Goal: Information Seeking & Learning: Learn about a topic

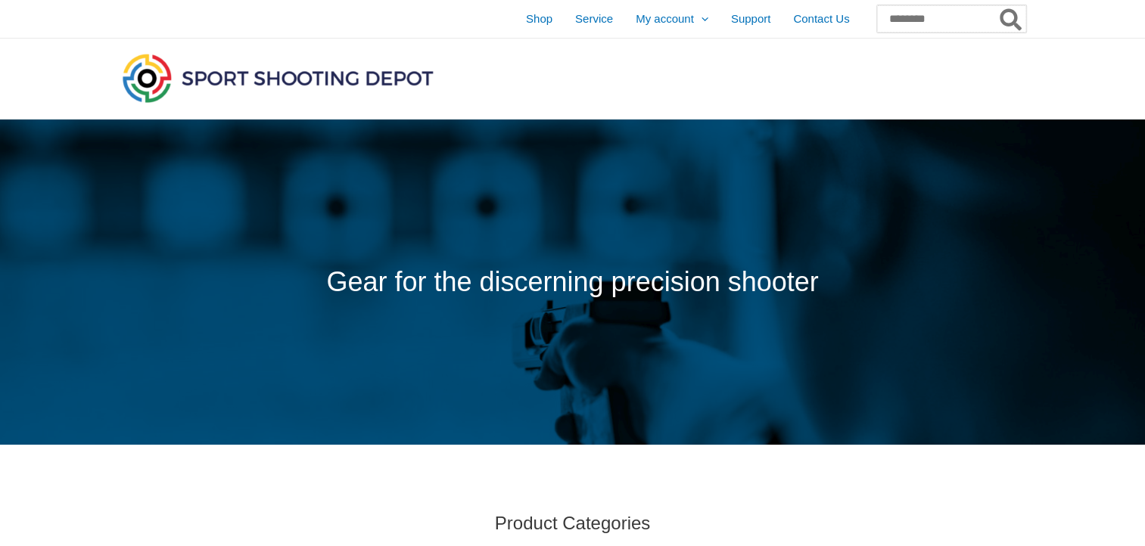
click at [882, 24] on input "Search for:" at bounding box center [951, 18] width 149 height 27
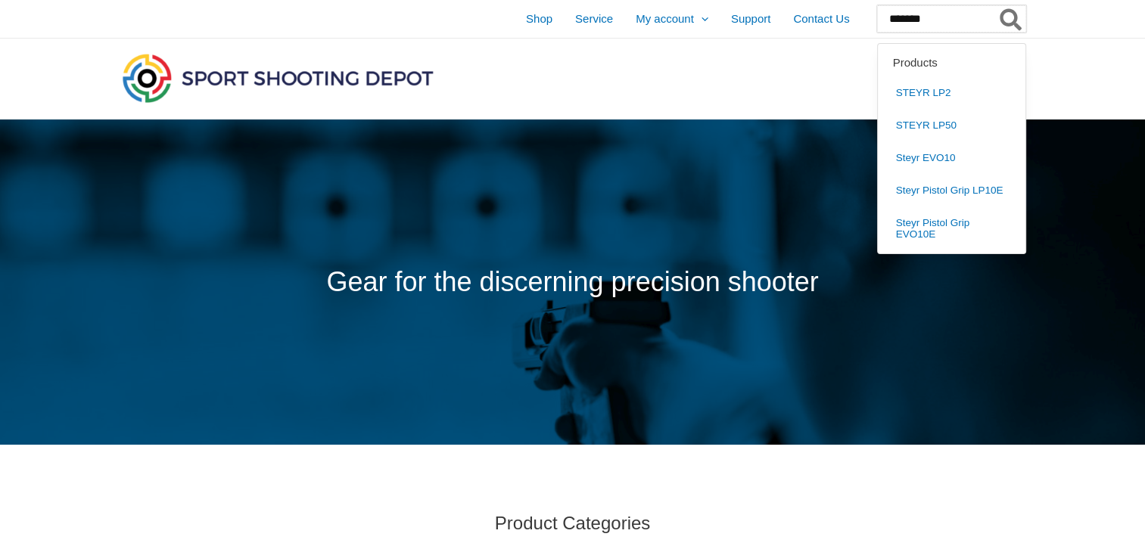
type input "*******"
click at [996, 5] on button "Search" at bounding box center [1011, 18] width 30 height 27
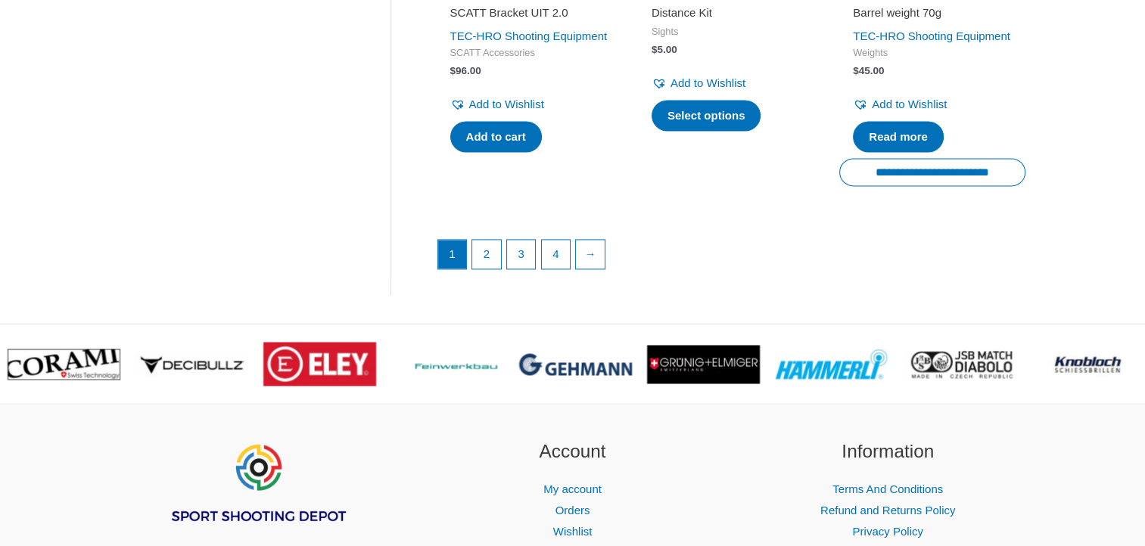
scroll to position [2240, 0]
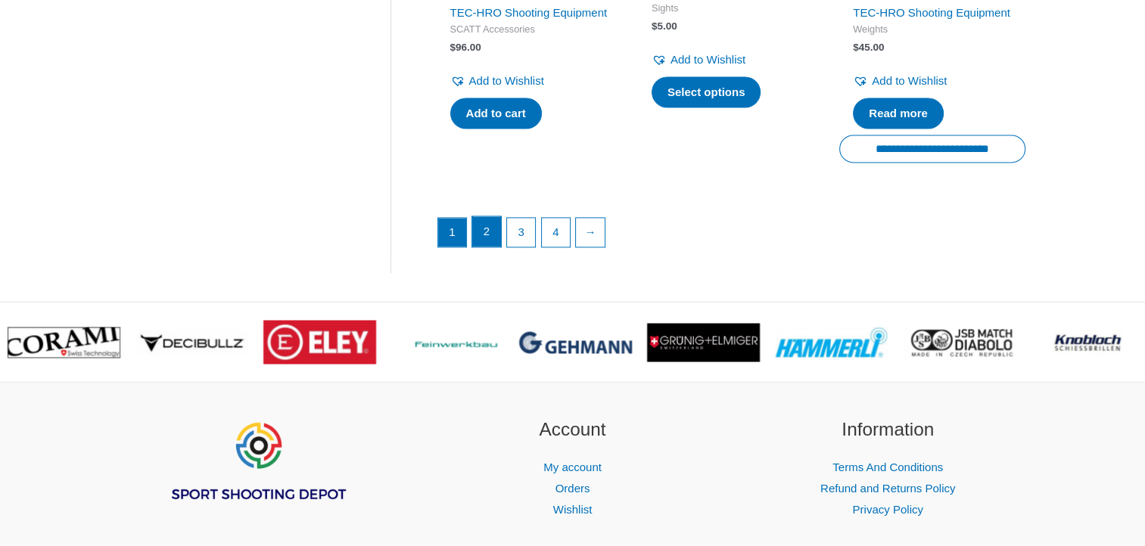
click at [482, 247] on link "2" at bounding box center [486, 231] width 29 height 30
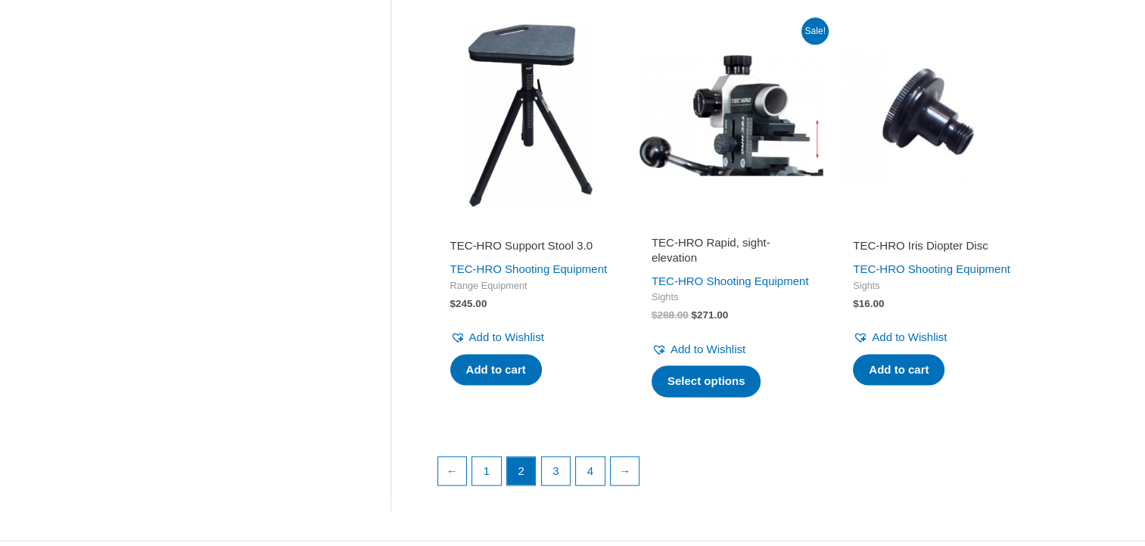
scroll to position [2069, 0]
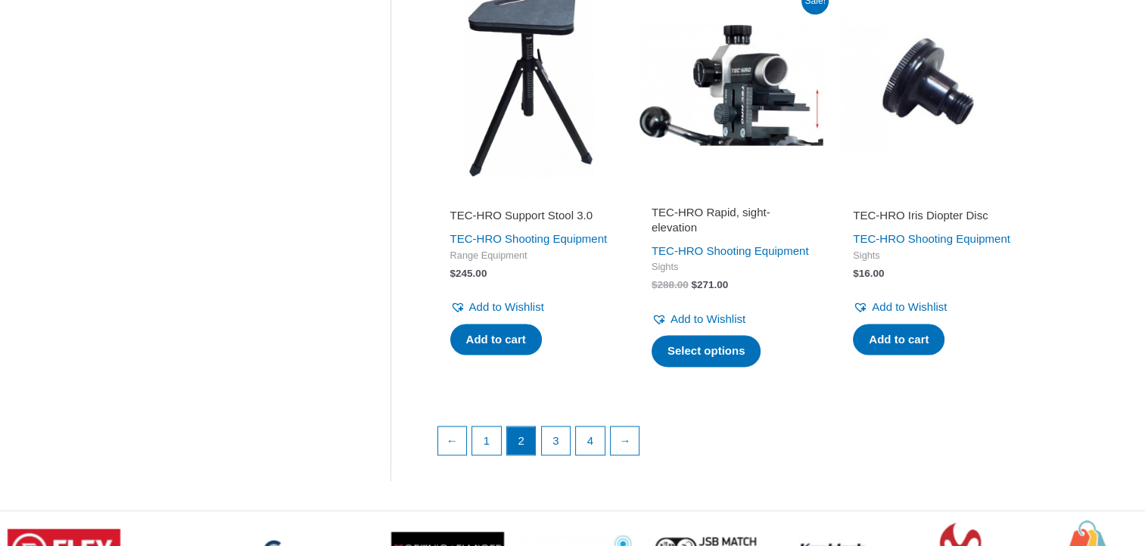
click at [692, 262] on div "TEC-HRO Shooting Equipment" at bounding box center [730, 251] width 159 height 21
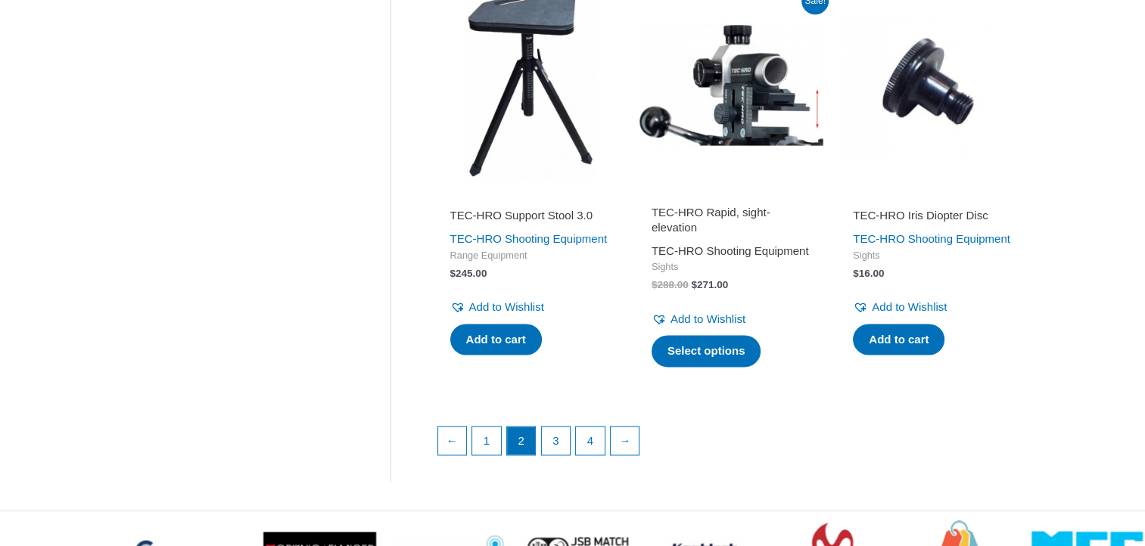
click at [709, 257] on link "TEC-HRO Shooting Equipment" at bounding box center [729, 250] width 157 height 13
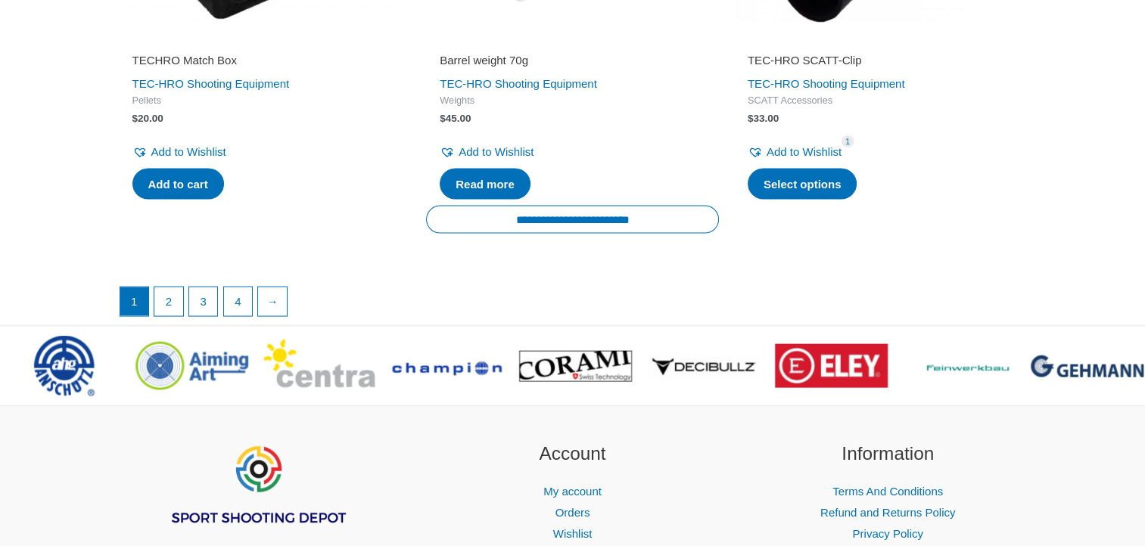
scroll to position [2815, 0]
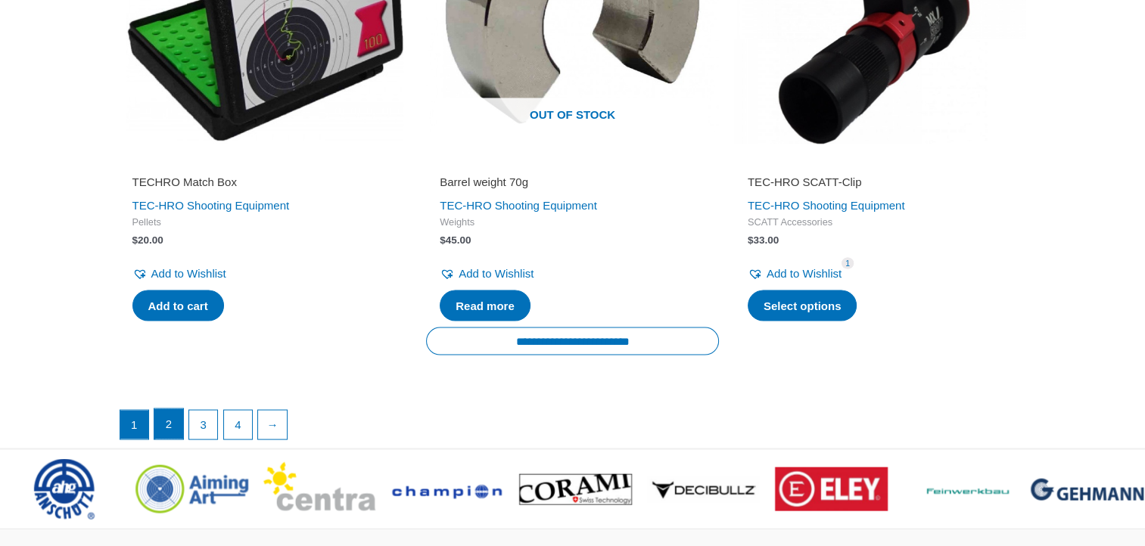
click at [157, 415] on link "2" at bounding box center [168, 424] width 29 height 30
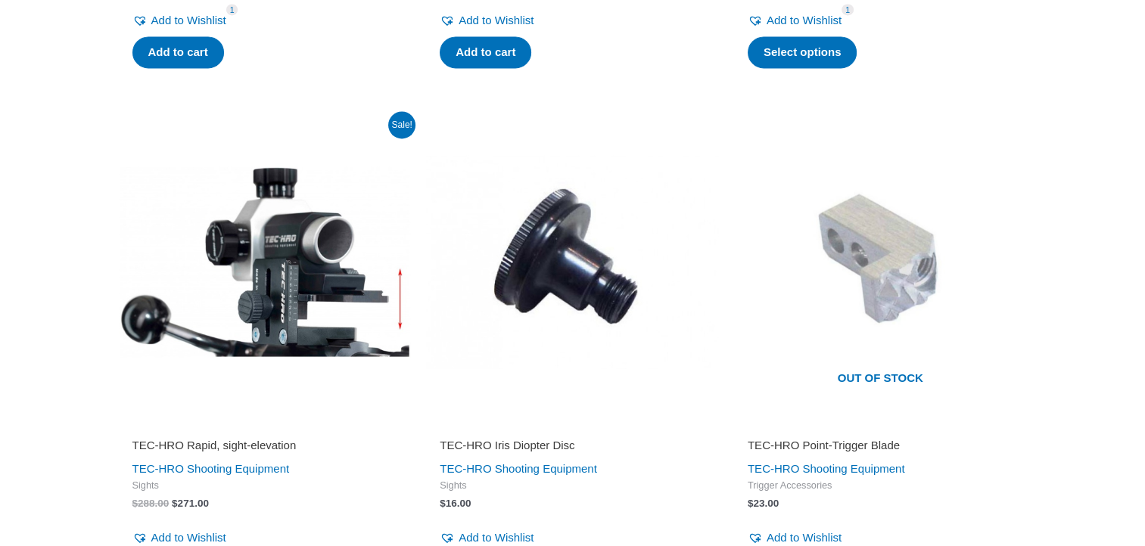
scroll to position [2421, 0]
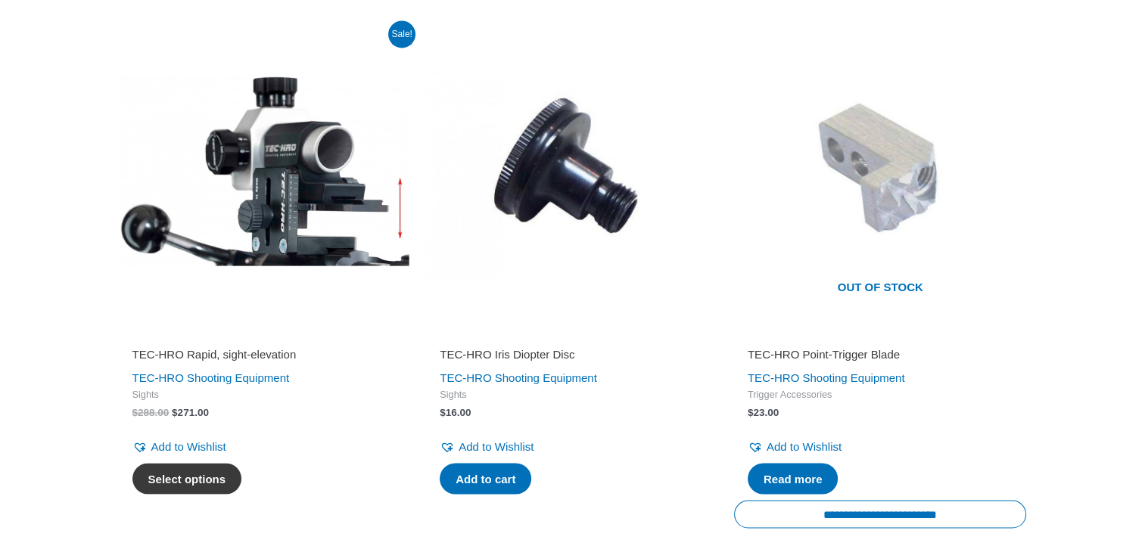
click at [144, 483] on link "Select options" at bounding box center [187, 479] width 110 height 32
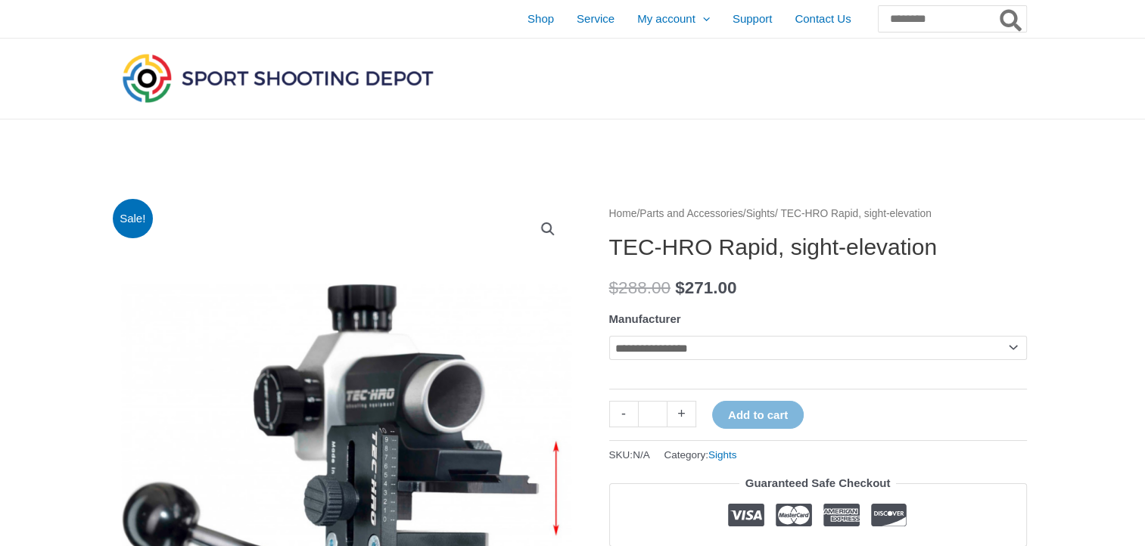
click at [916, 358] on select "**********" at bounding box center [818, 348] width 418 height 24
select select "*******"
click at [609, 336] on select "**********" at bounding box center [818, 348] width 418 height 24
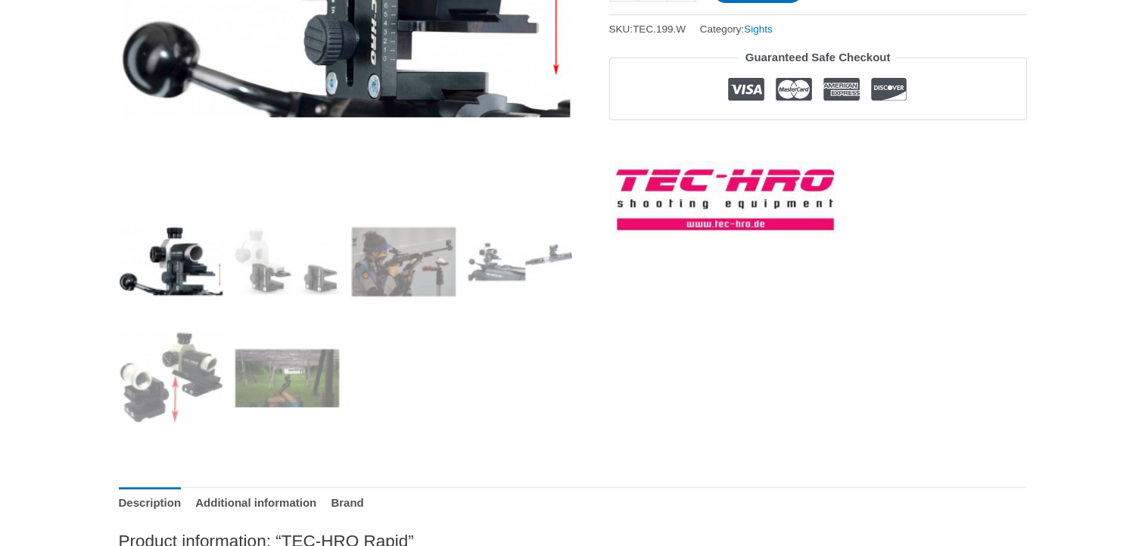
scroll to position [465, 0]
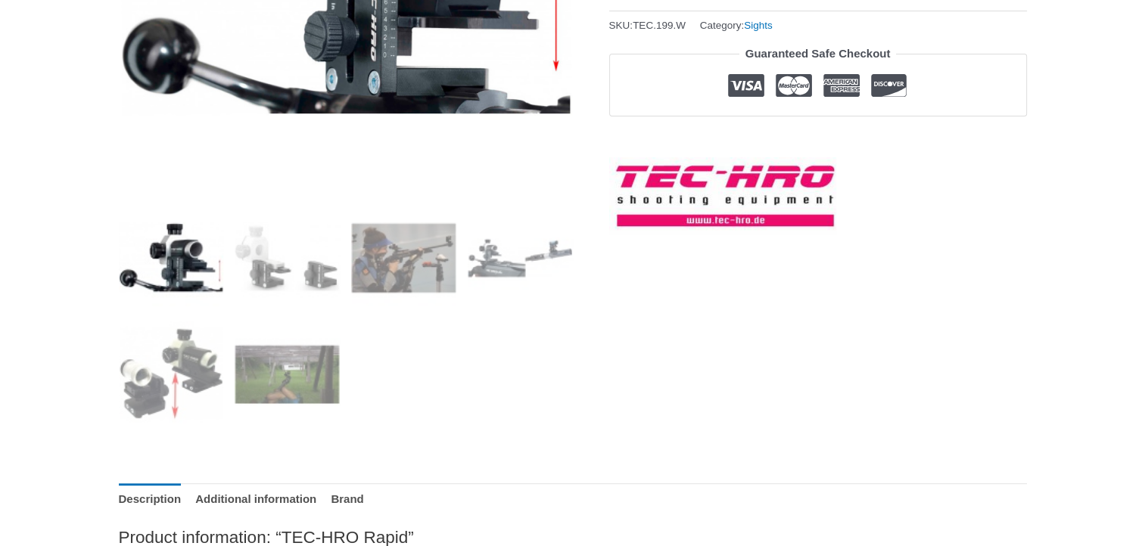
click at [190, 278] on img at bounding box center [171, 257] width 105 height 105
click at [297, 266] on img at bounding box center [287, 257] width 105 height 105
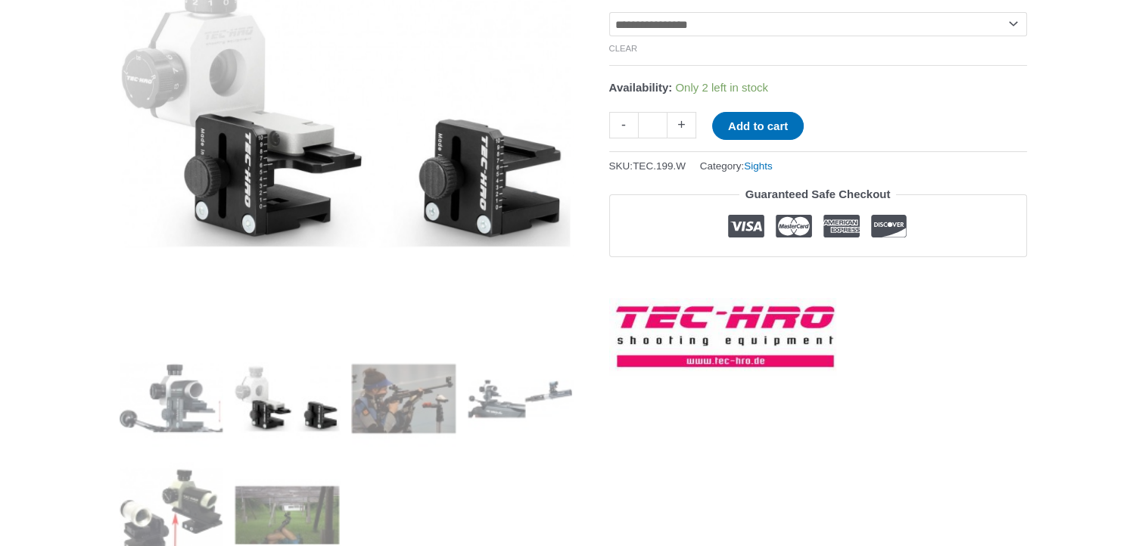
scroll to position [320, 0]
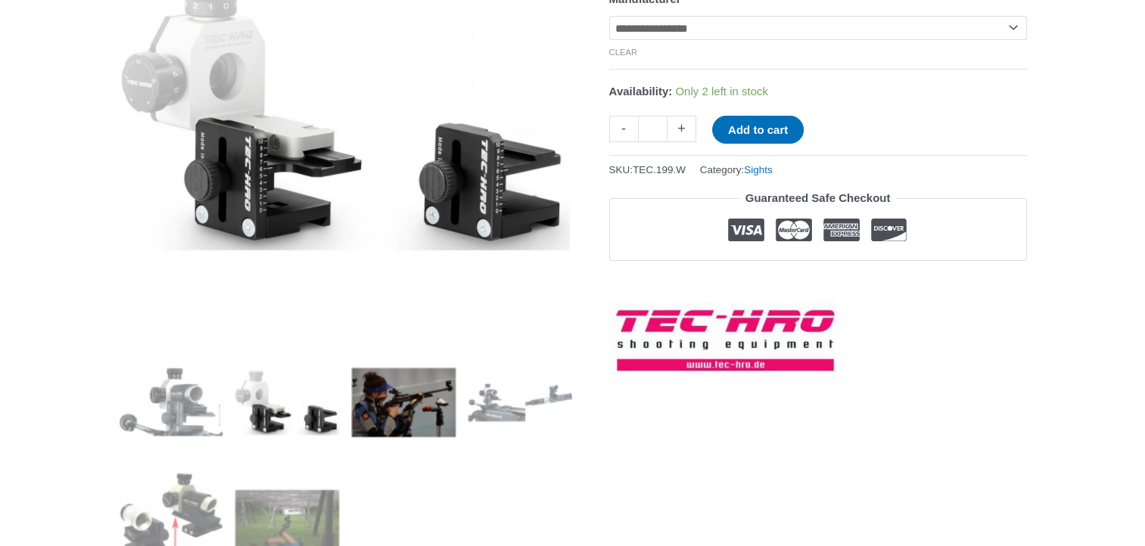
click at [393, 418] on img at bounding box center [403, 402] width 105 height 105
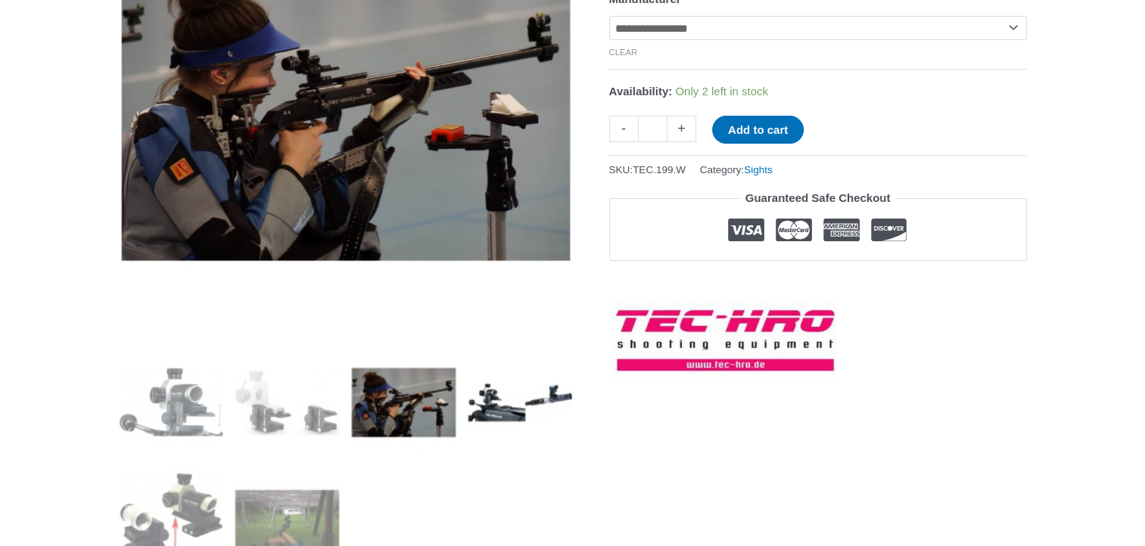
click at [493, 405] on img at bounding box center [520, 402] width 105 height 105
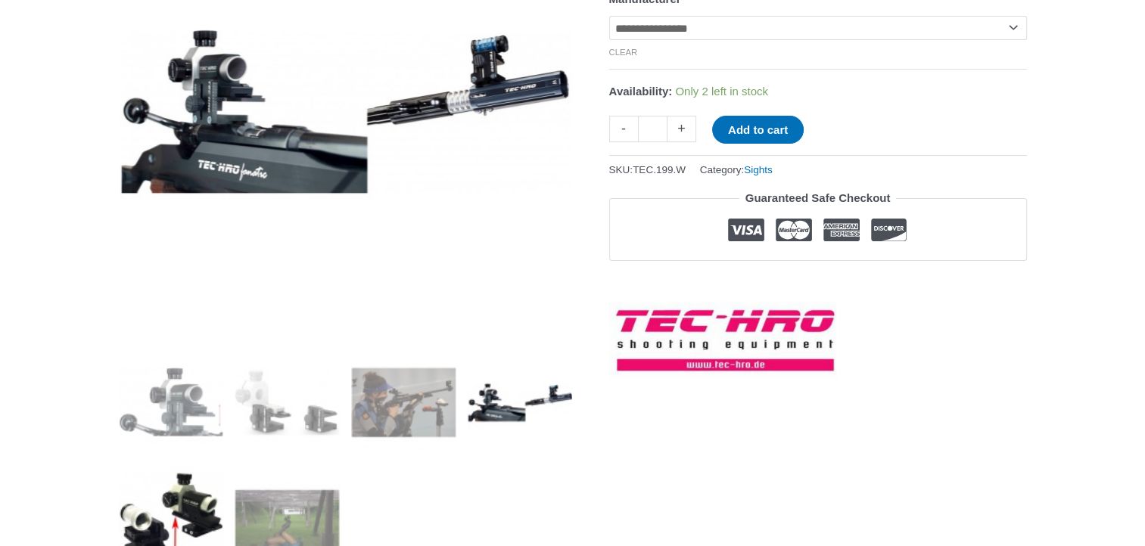
click at [169, 518] on img at bounding box center [171, 518] width 105 height 105
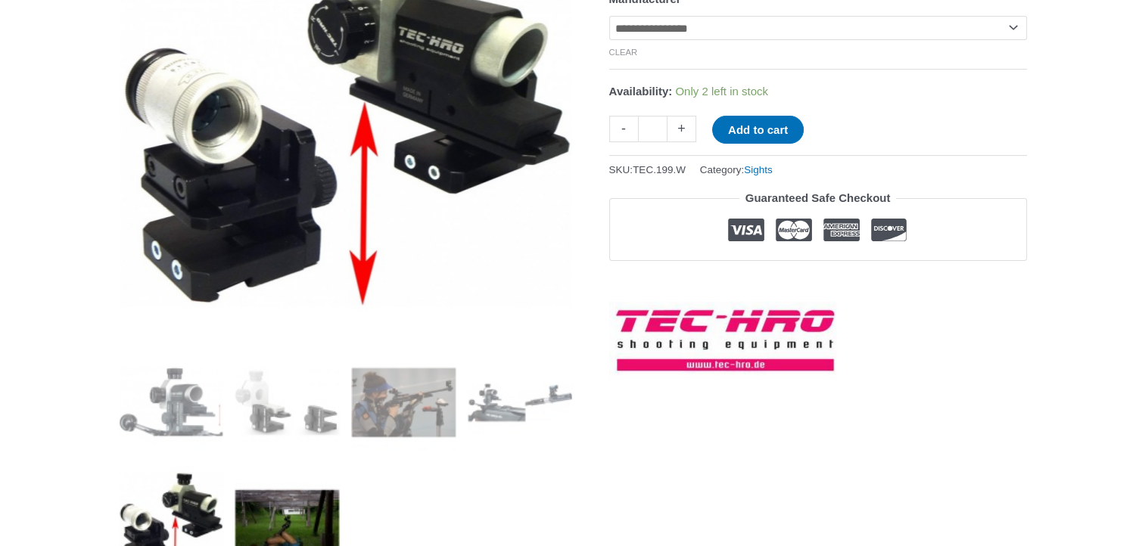
click at [281, 509] on img at bounding box center [287, 518] width 105 height 105
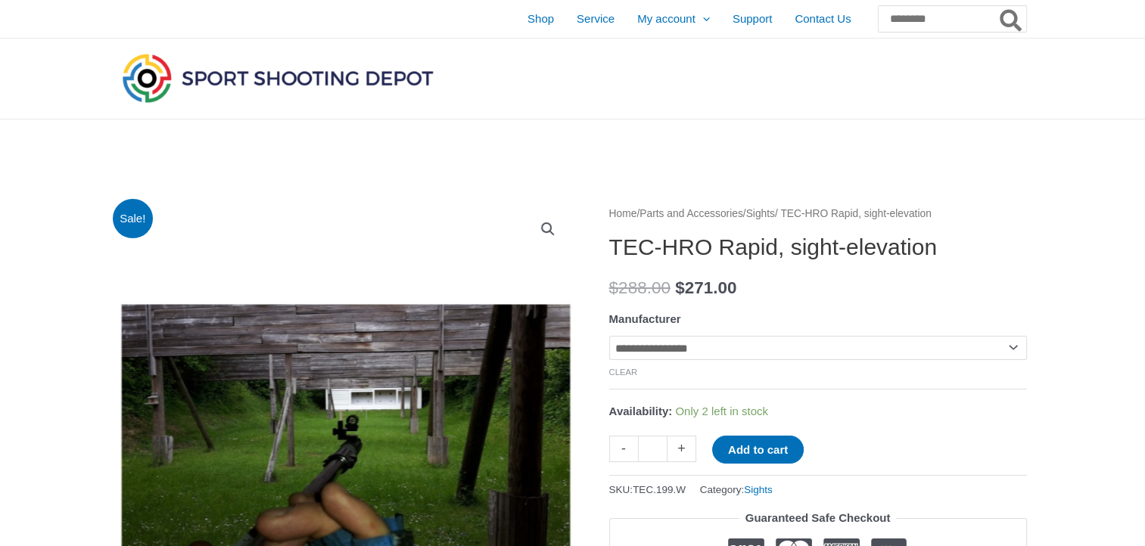
scroll to position [8, 0]
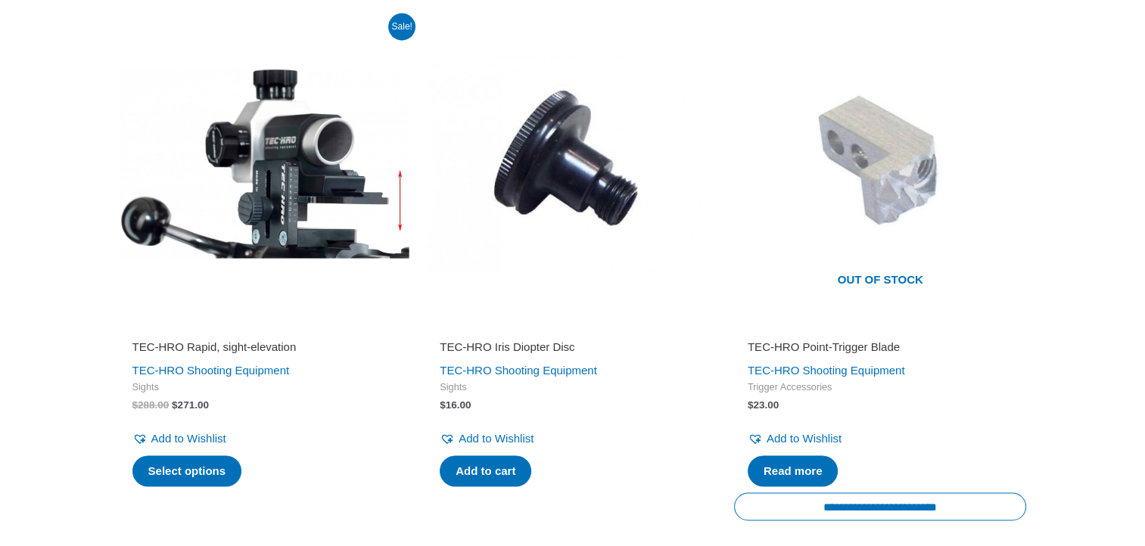
scroll to position [2421, 0]
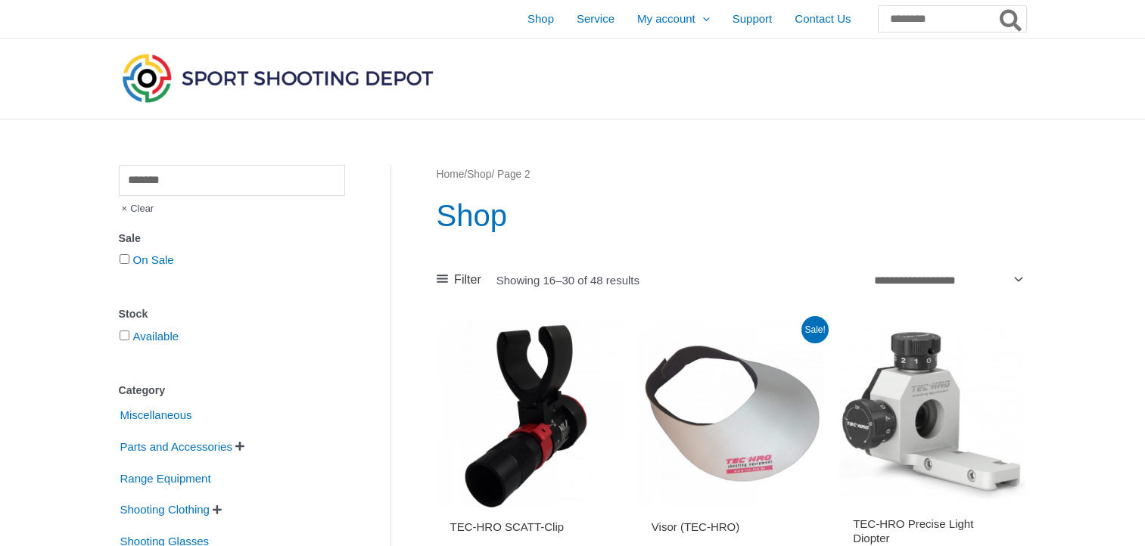
scroll to position [2069, 0]
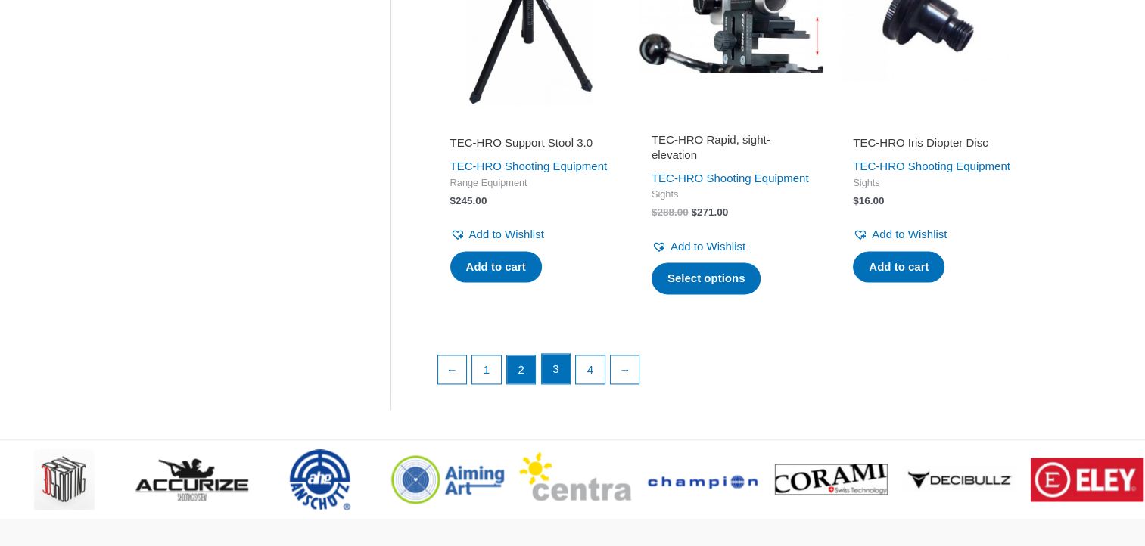
click at [549, 384] on link "3" at bounding box center [556, 369] width 29 height 30
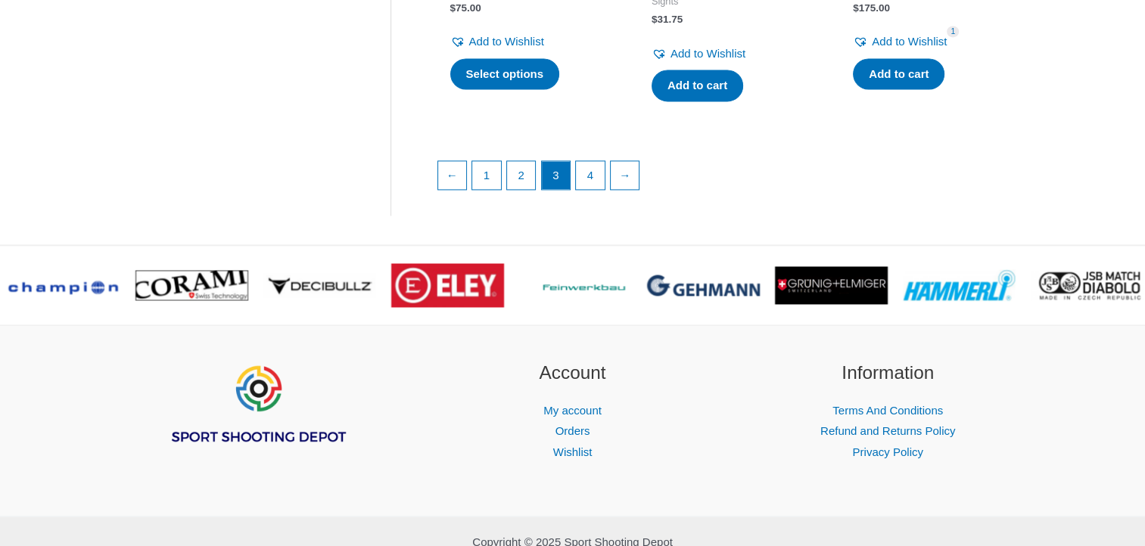
scroll to position [2290, 0]
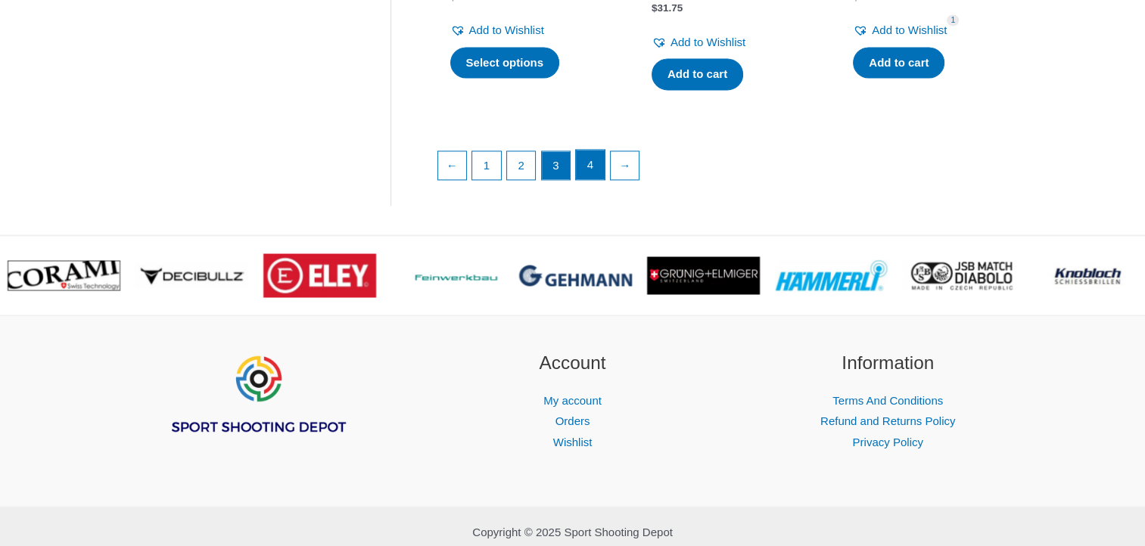
click at [595, 180] on link "4" at bounding box center [590, 165] width 29 height 30
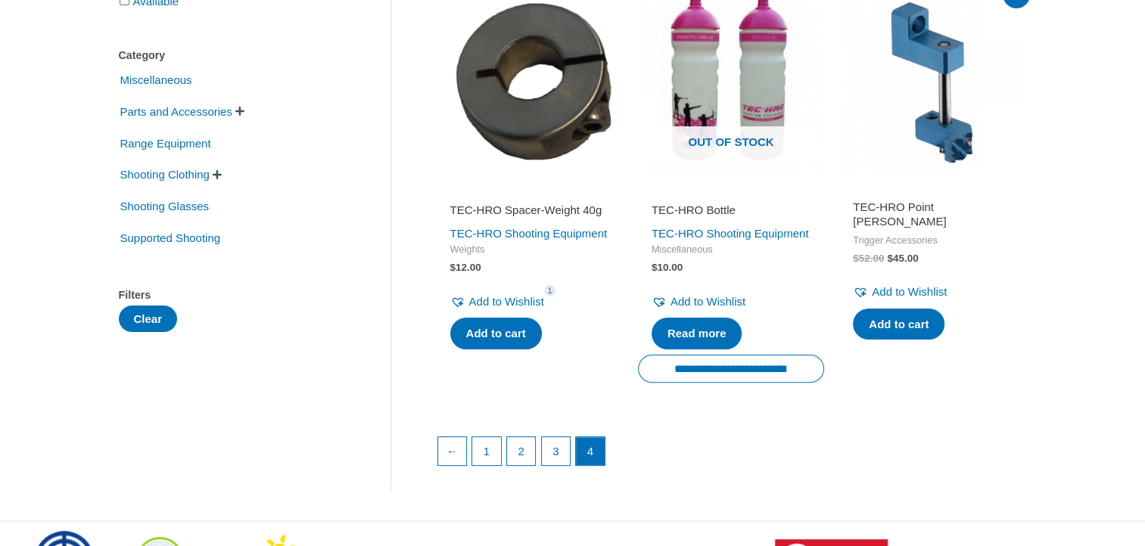
scroll to position [333, 0]
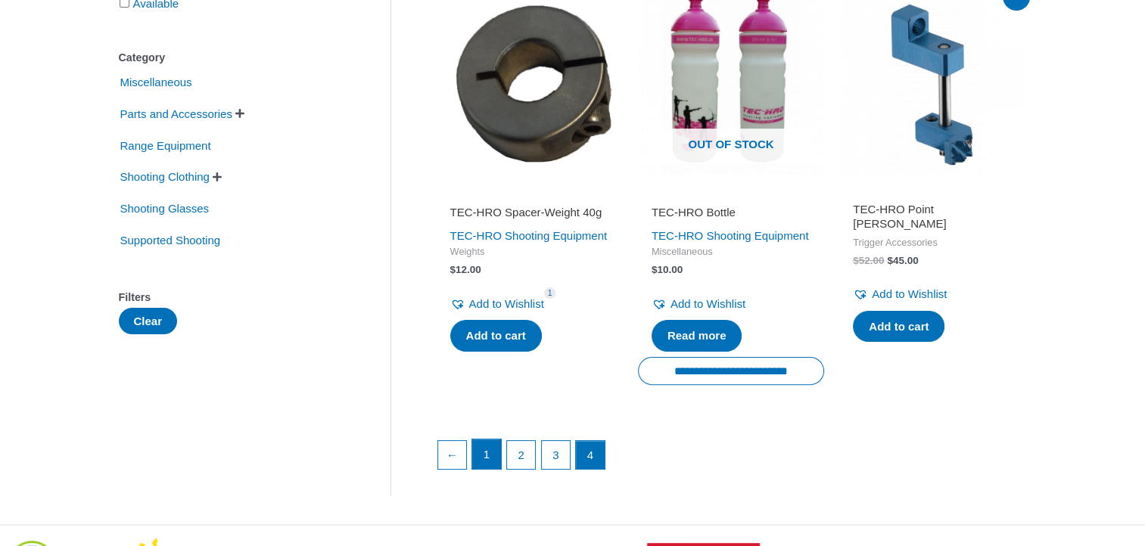
click at [487, 469] on link "1" at bounding box center [486, 455] width 29 height 30
